Goal: Check status: Check status

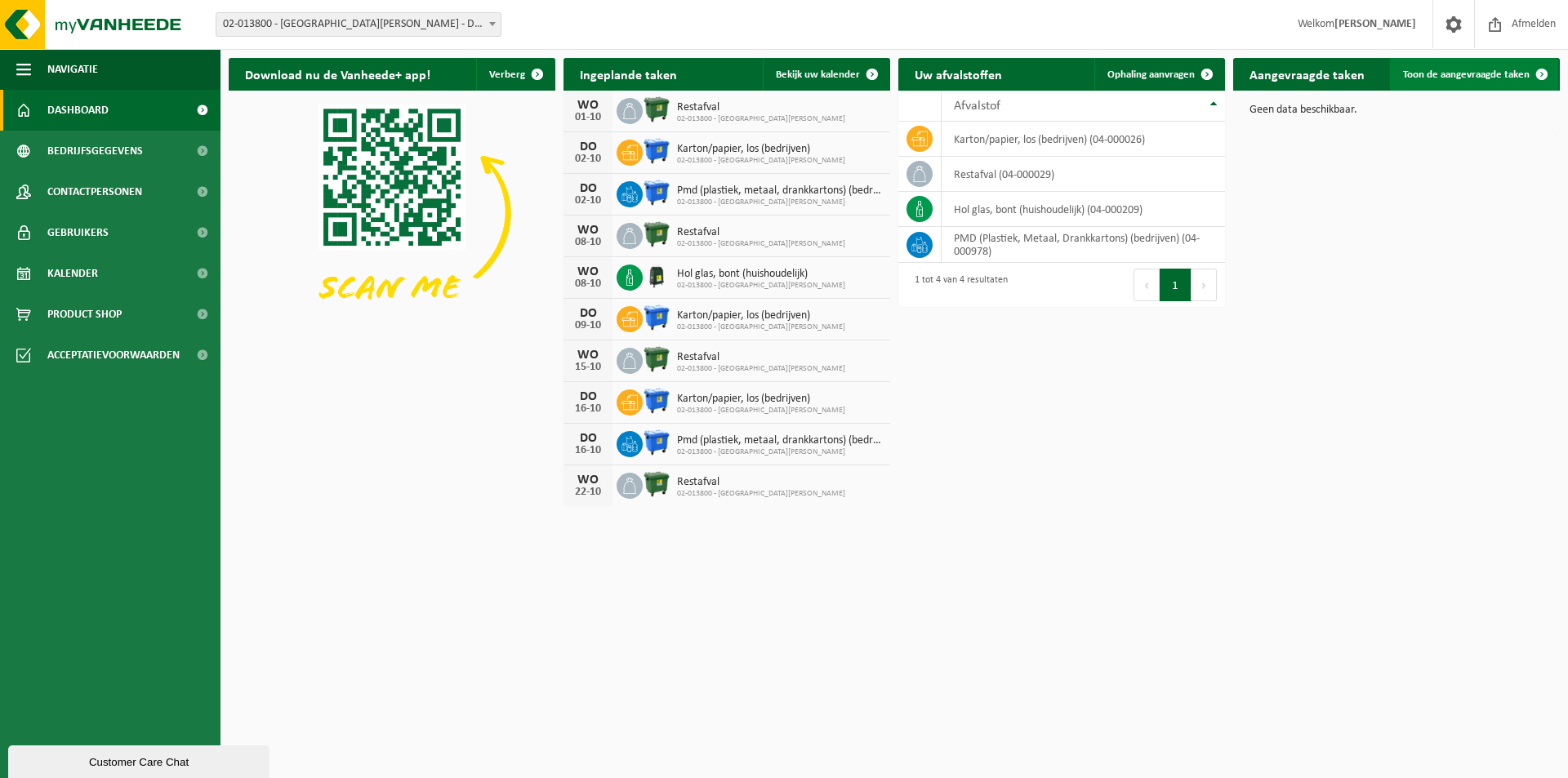
click at [1467, 71] on span "Toon de aangevraagde taken" at bounding box center [1466, 75] width 127 height 11
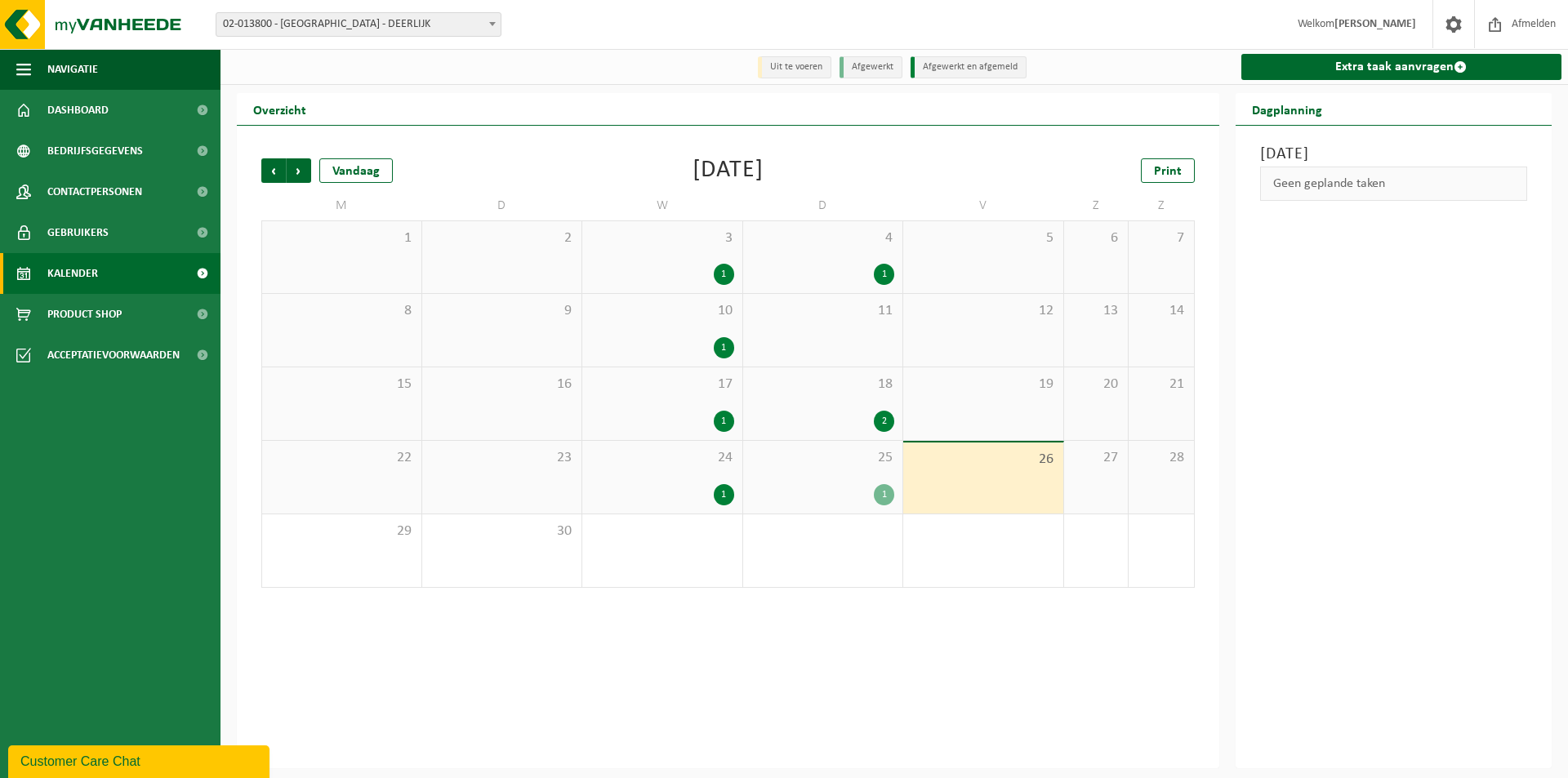
click at [685, 272] on div "1" at bounding box center [662, 274] width 144 height 21
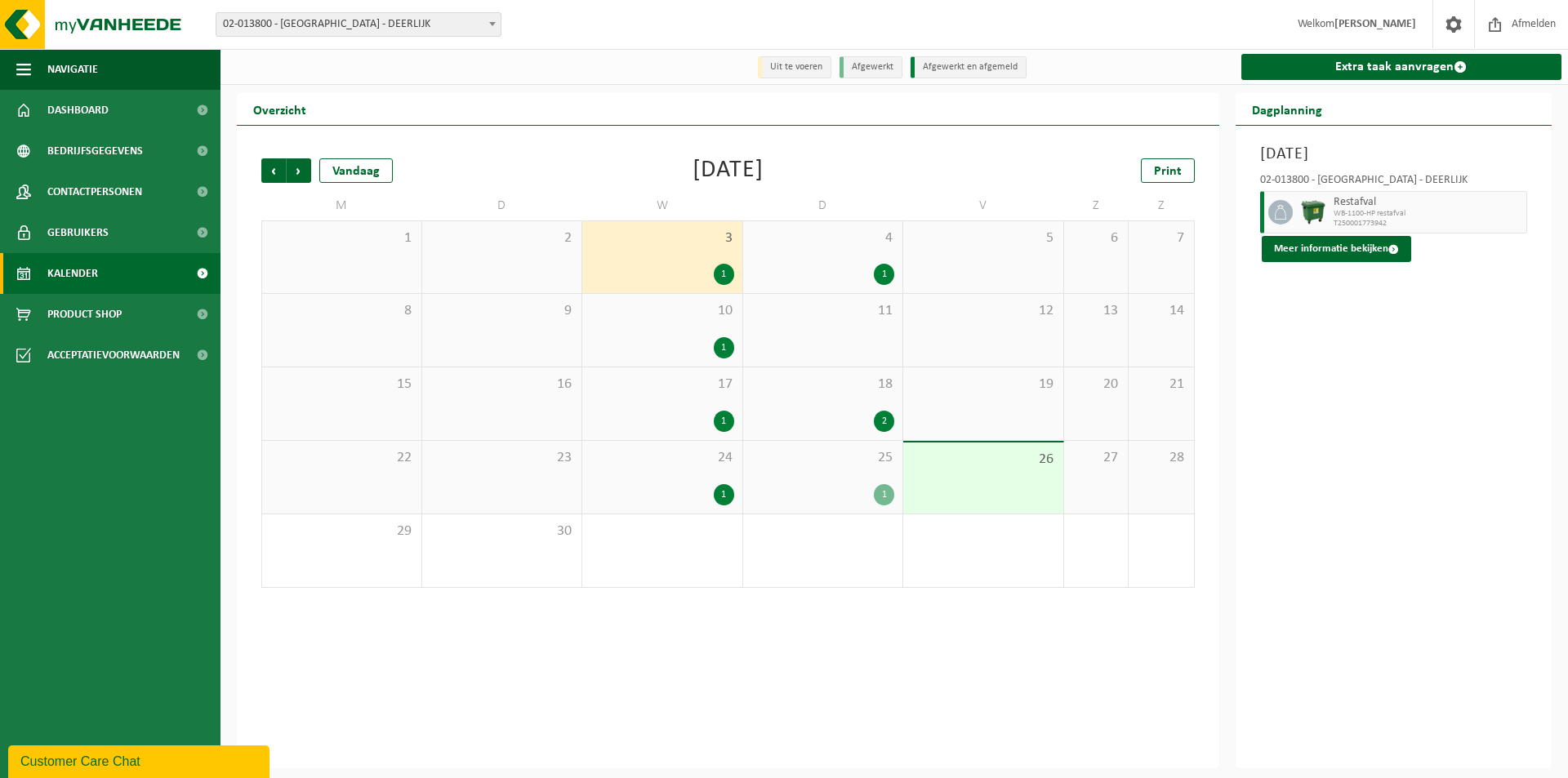
click at [484, 28] on span at bounding box center [492, 24] width 16 height 21
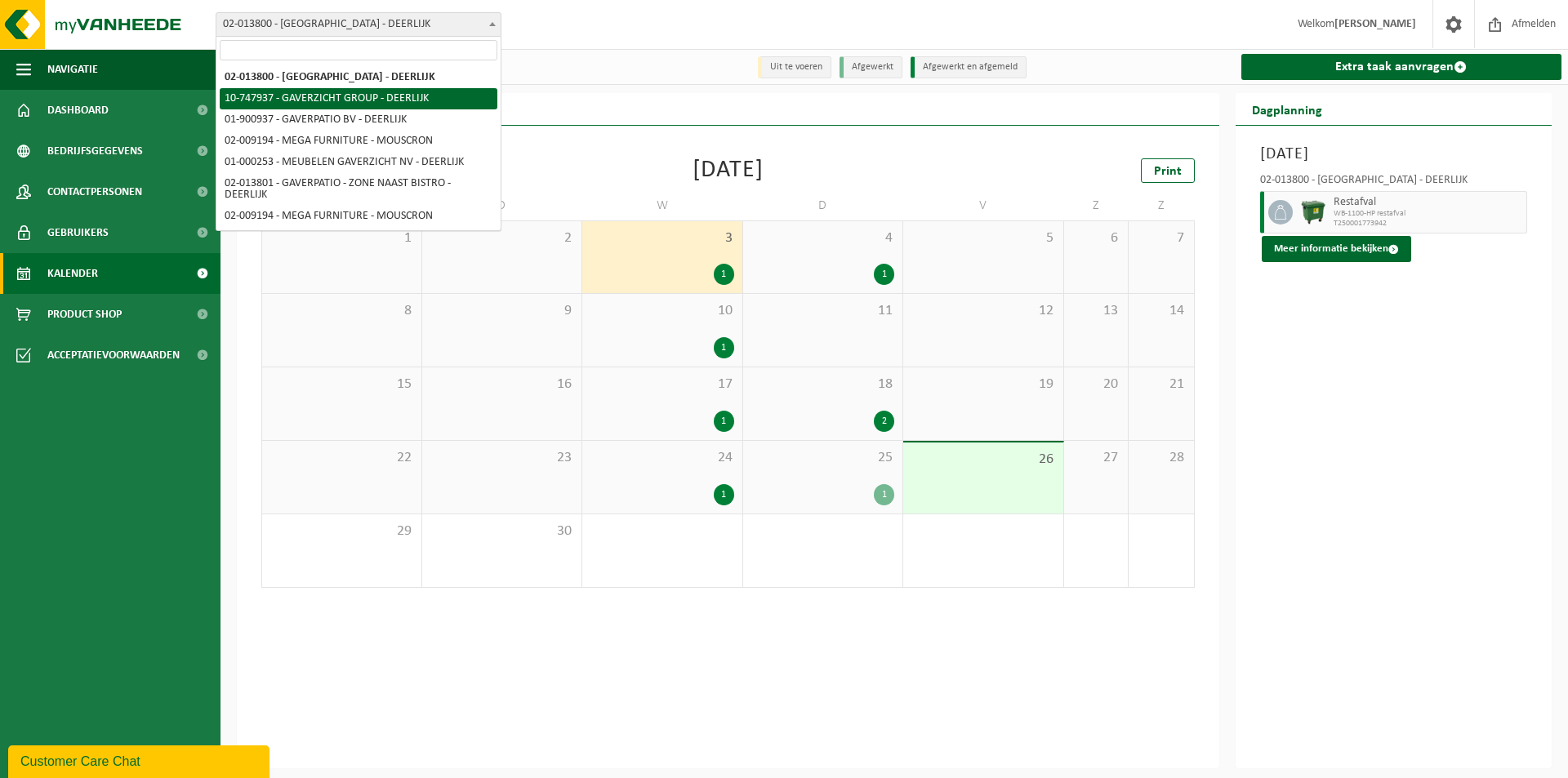
select select "5973"
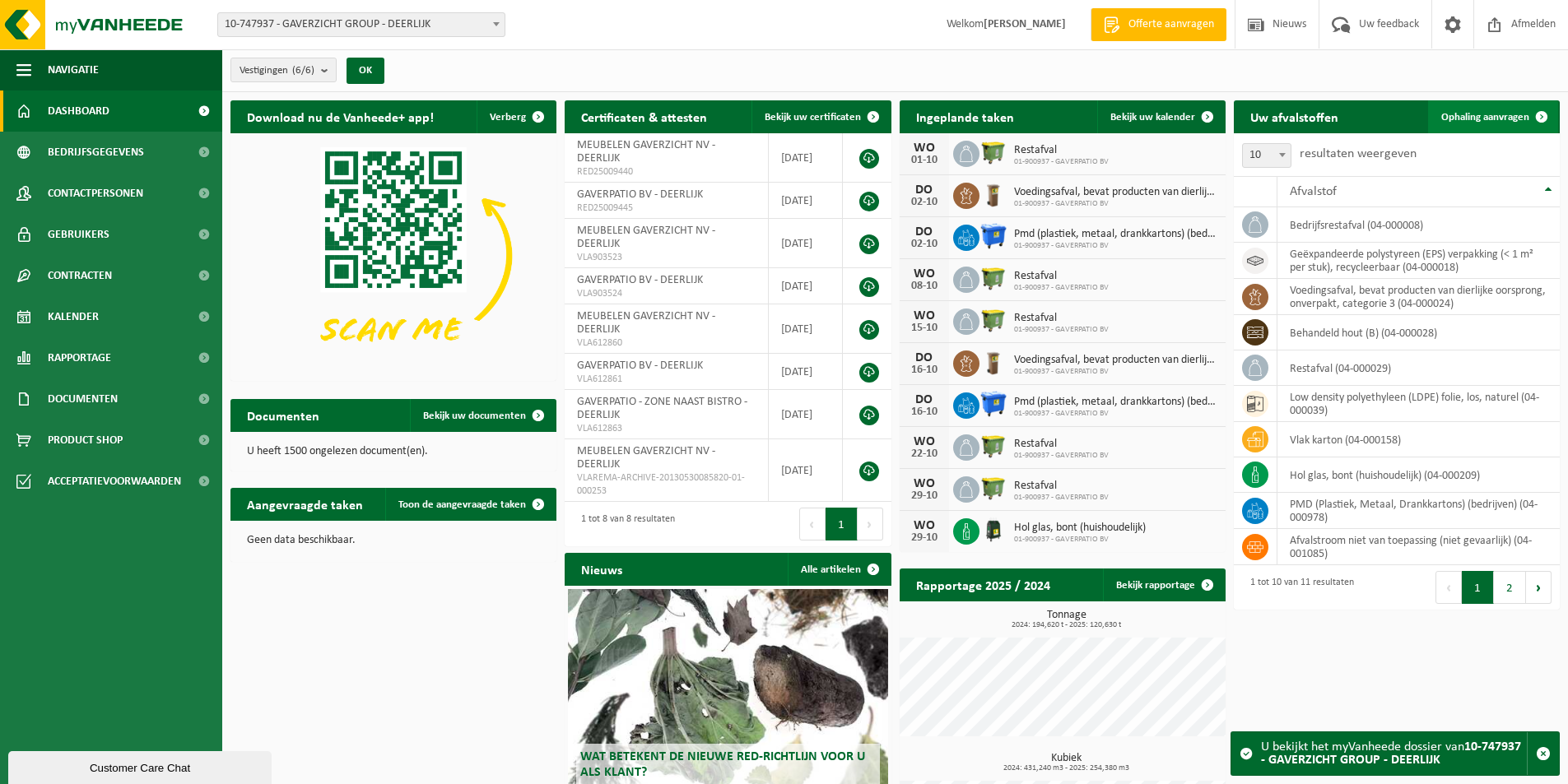
click at [1500, 115] on span "Ophaling aanvragen" at bounding box center [1485, 117] width 88 height 11
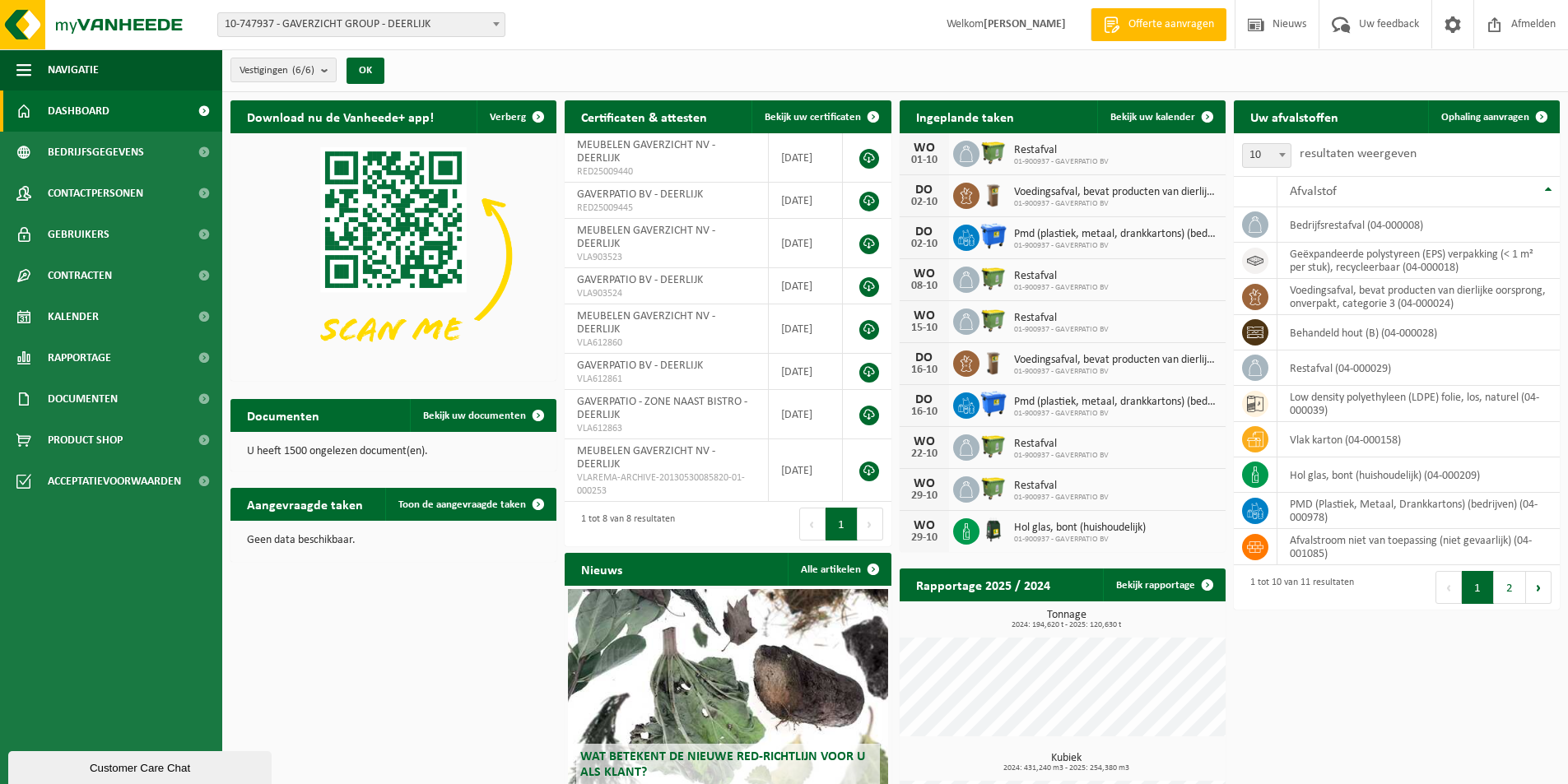
click at [484, 16] on span "10-747937 - GAVERZICHT GROUP - DEERLIJK" at bounding box center [362, 25] width 286 height 23
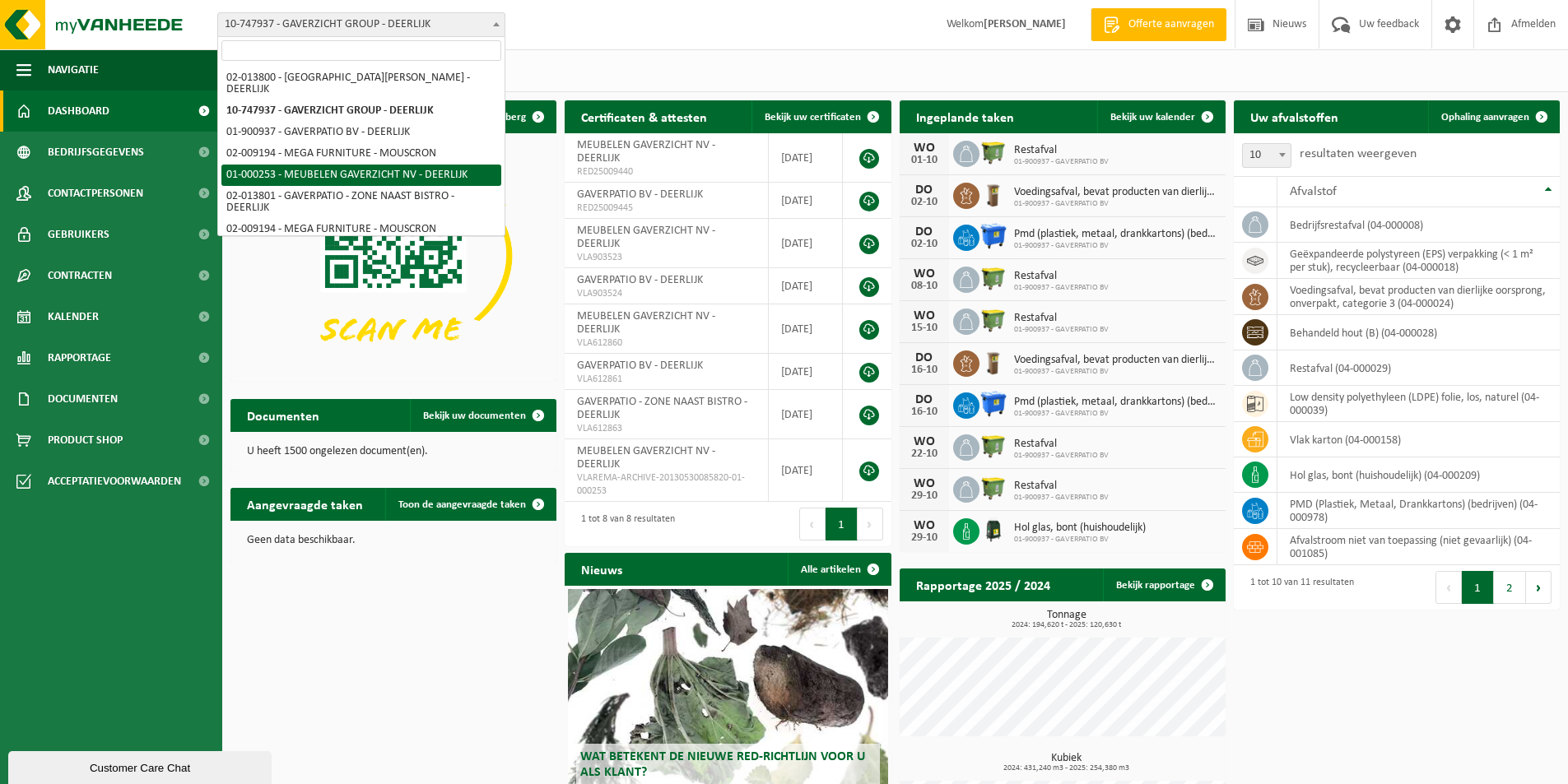
select select "29"
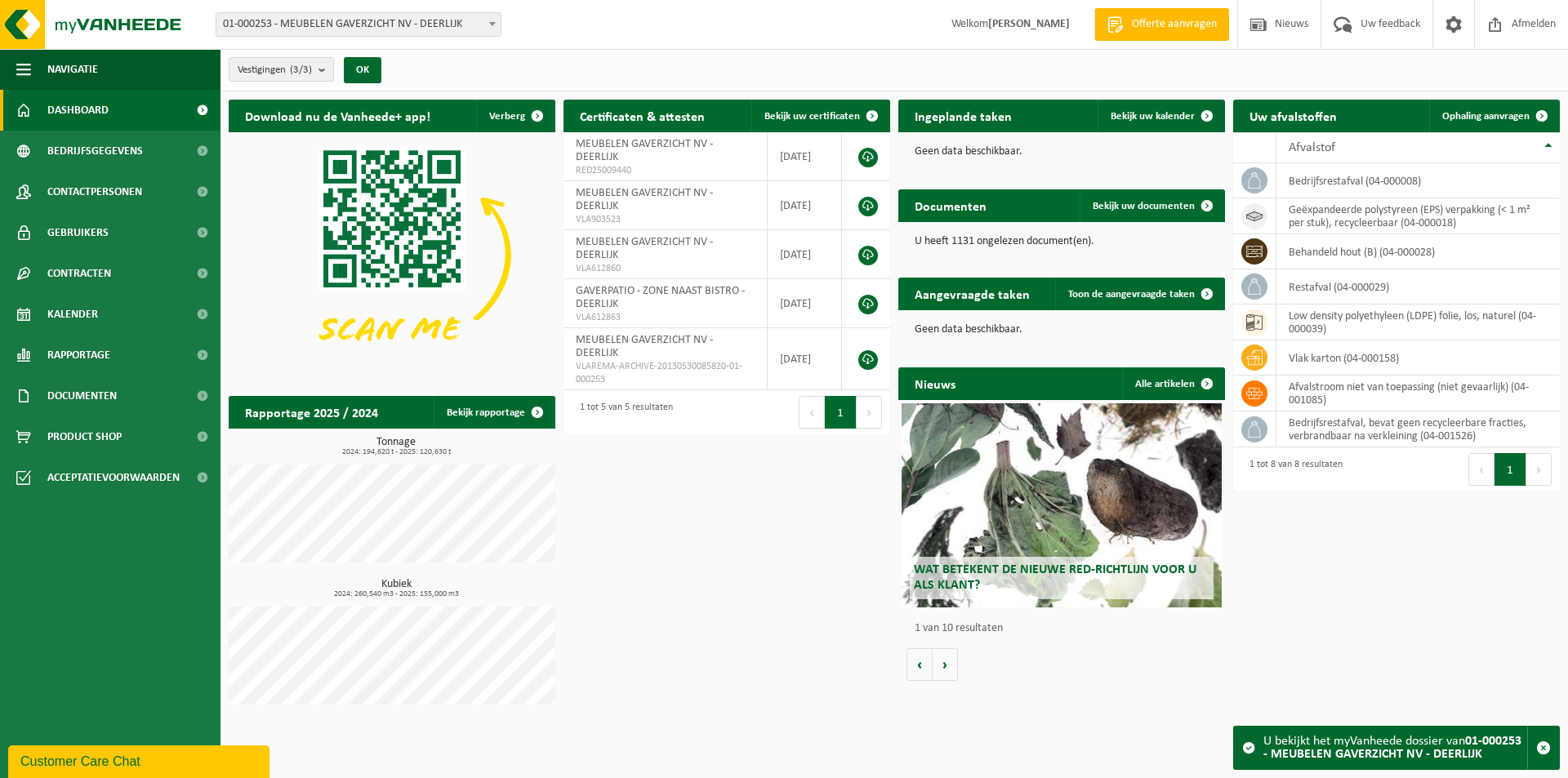
click at [492, 23] on b at bounding box center [492, 24] width 6 height 4
click at [1157, 118] on span "Bekijk uw kalender" at bounding box center [1152, 116] width 84 height 11
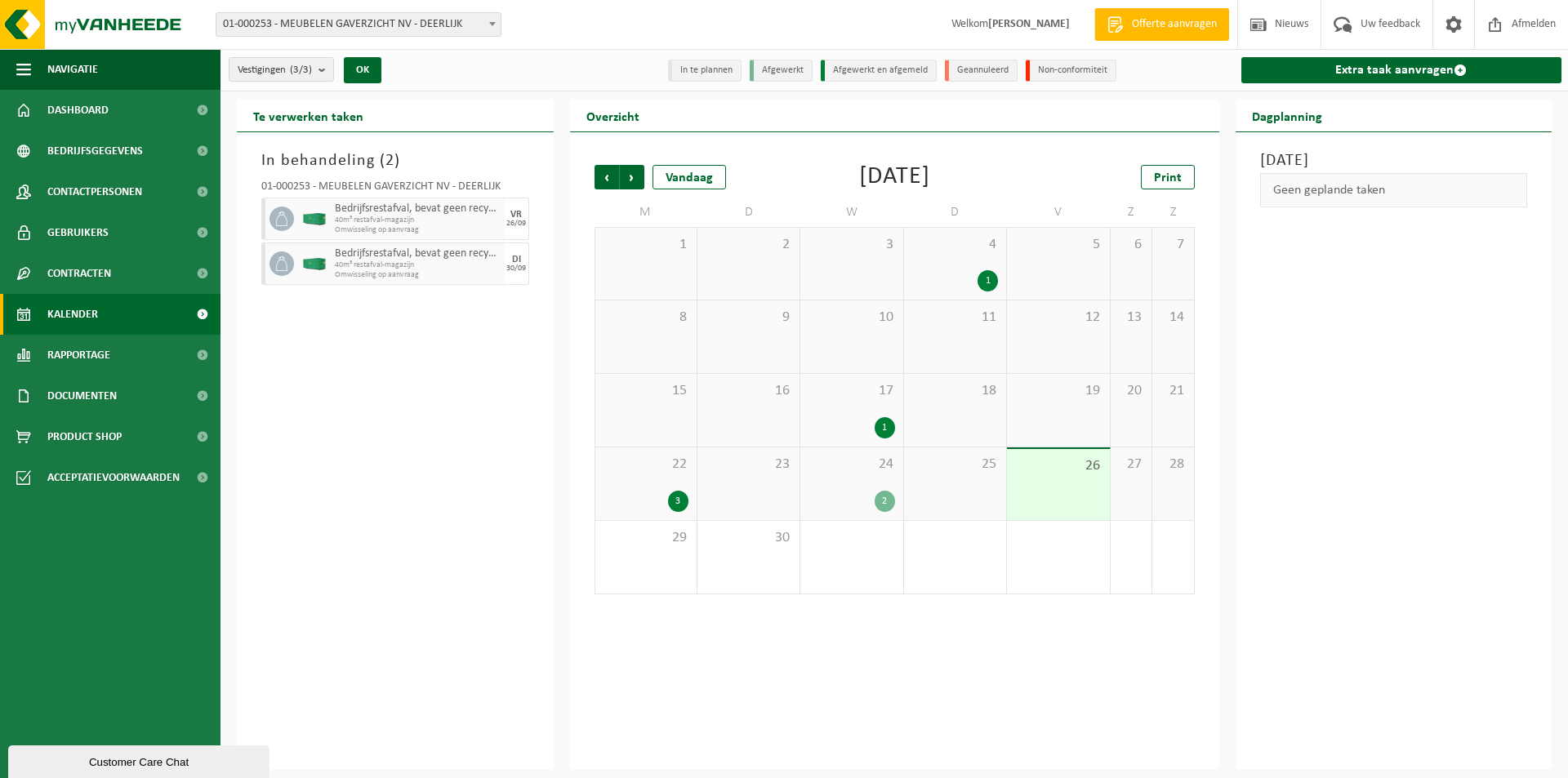
click at [959, 271] on div "1" at bounding box center [954, 281] width 86 height 21
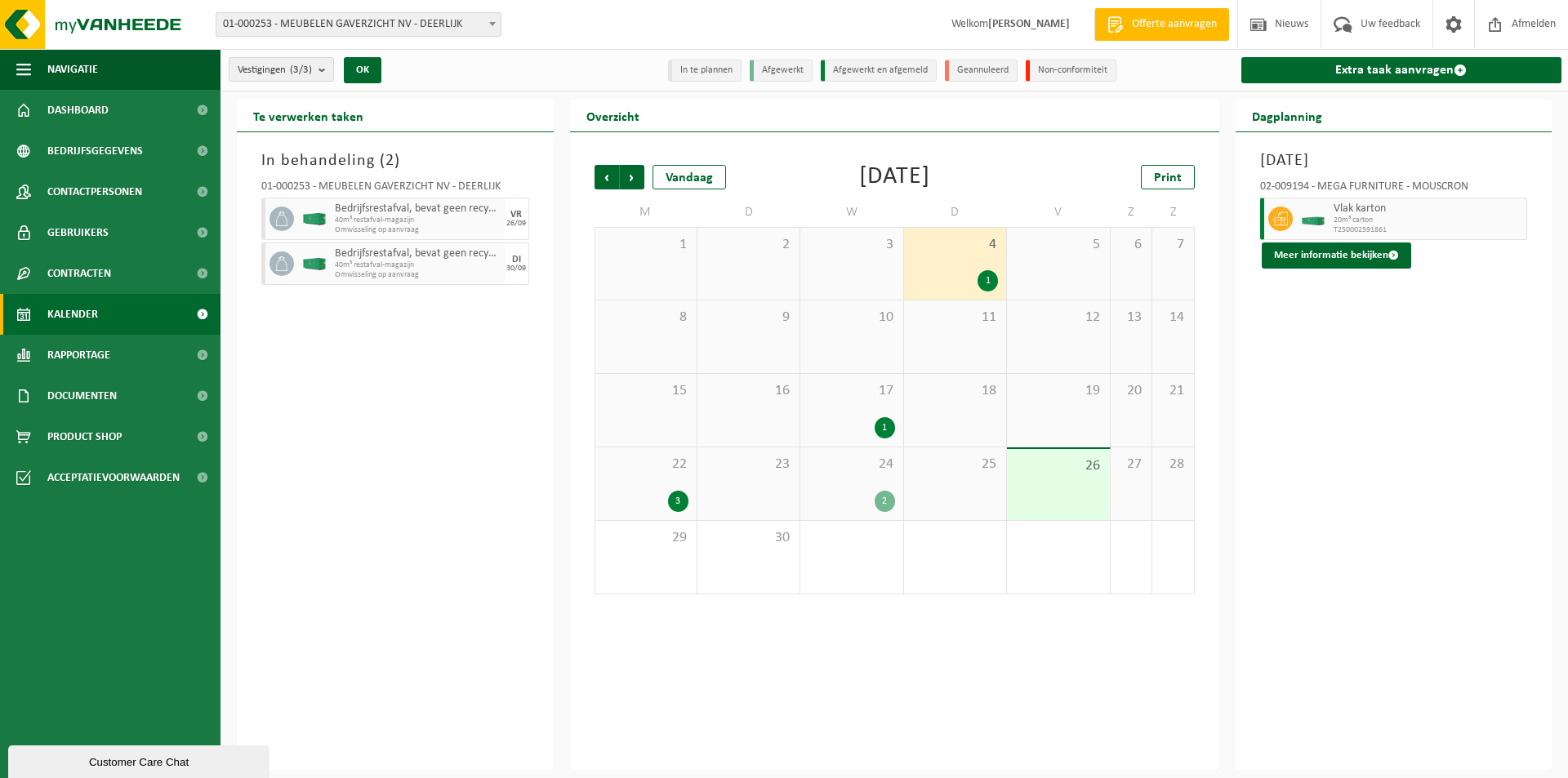
click at [1070, 489] on div "26" at bounding box center [1057, 485] width 102 height 71
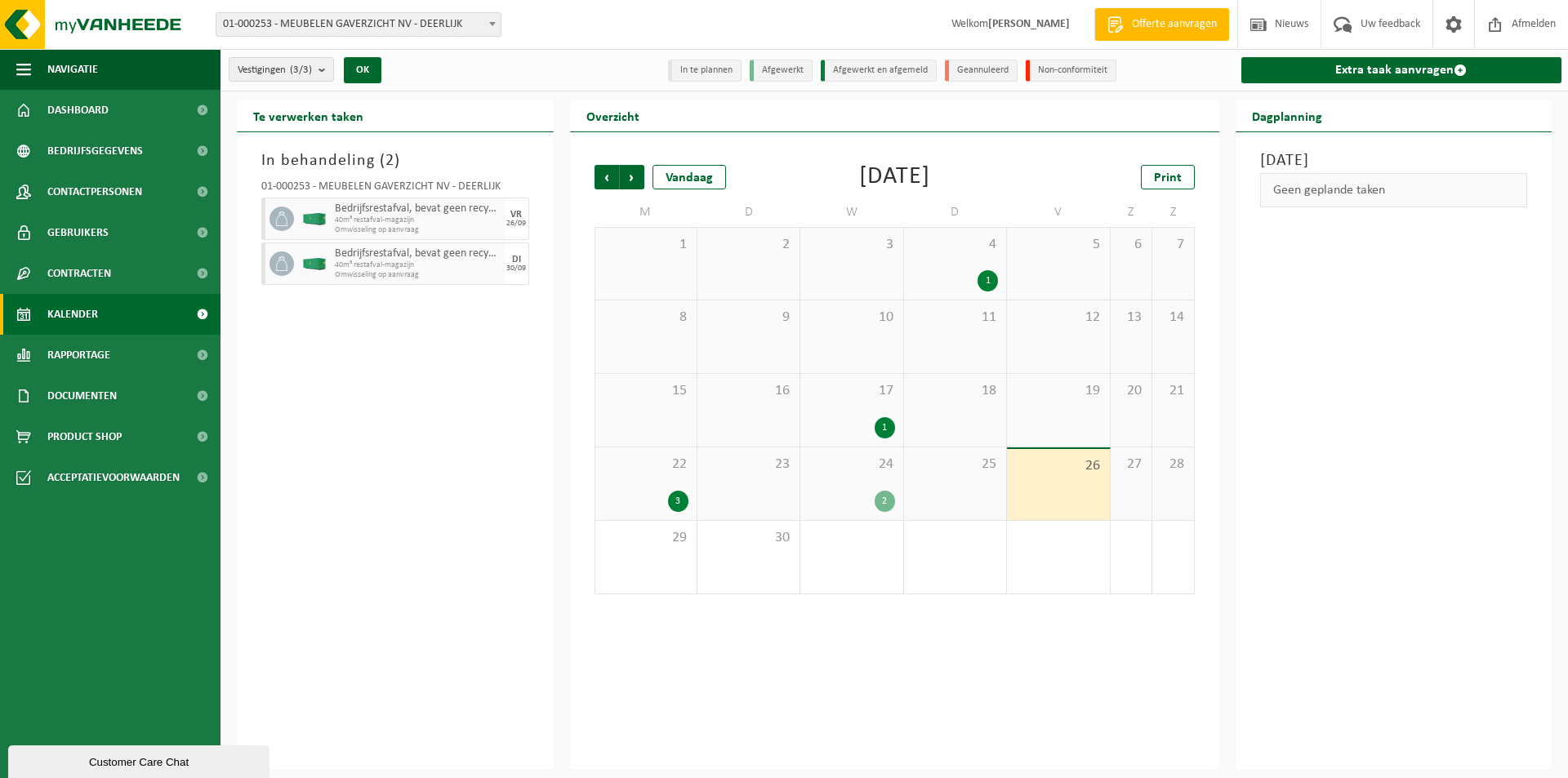
click at [430, 322] on div "In behandeling ( 2 ) 01-000253 - MEUBELEN GAVERZICHT NV - DEERLIJK Bedrijfsrest…" at bounding box center [395, 451] width 317 height 638
